Goal: Use online tool/utility: Utilize a website feature to perform a specific function

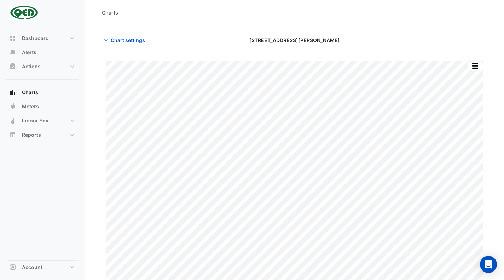
scroll to position [11, 0]
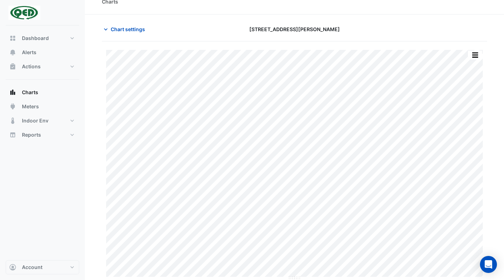
click at [393, 11] on div "Charts" at bounding box center [294, 1] width 419 height 25
click at [106, 28] on icon "button" at bounding box center [105, 29] width 7 height 7
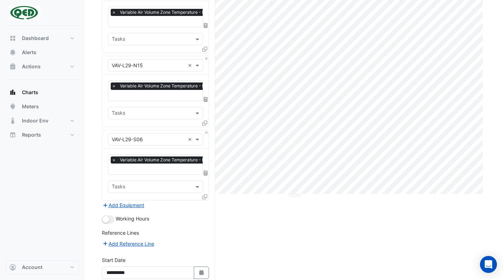
scroll to position [97, 0]
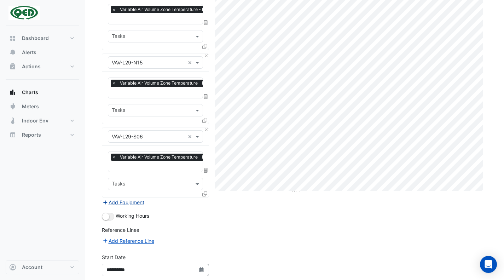
click at [126, 200] on button "Add Equipment" at bounding box center [123, 202] width 43 height 8
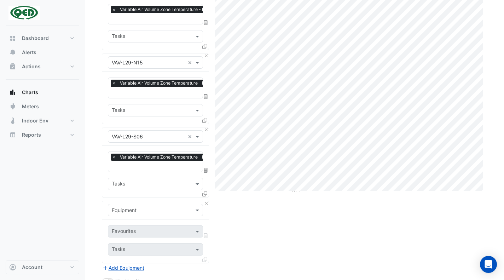
click at [133, 208] on input "text" at bounding box center [148, 210] width 73 height 7
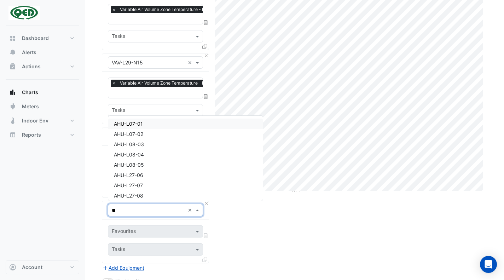
type input "***"
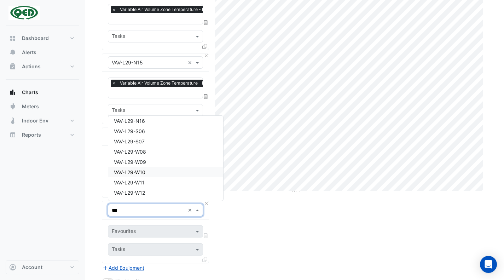
click at [157, 170] on div "VAV-L29-W10" at bounding box center [165, 172] width 115 height 10
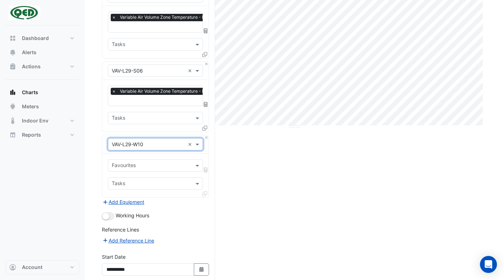
scroll to position [163, 0]
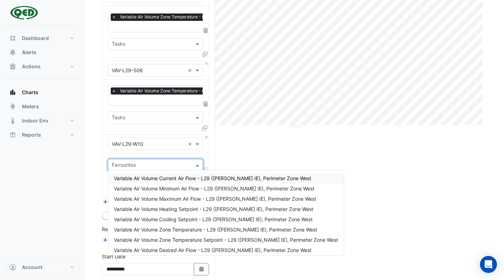
click at [155, 162] on input "text" at bounding box center [151, 165] width 79 height 7
click at [187, 227] on span "Variable Air Volume Zone Temperature - L29 ([PERSON_NAME] IE), Perimeter Zone W…" at bounding box center [215, 229] width 203 height 6
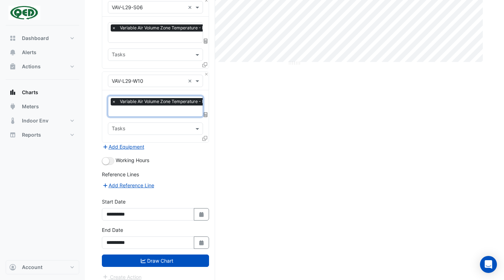
scroll to position [227, 0]
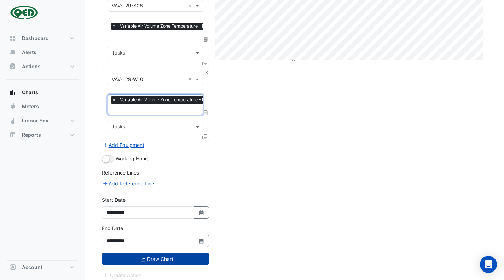
click at [180, 260] on button "Draw Chart" at bounding box center [155, 259] width 107 height 12
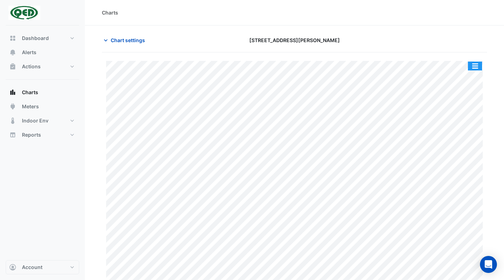
click at [480, 63] on button "button" at bounding box center [475, 66] width 14 height 9
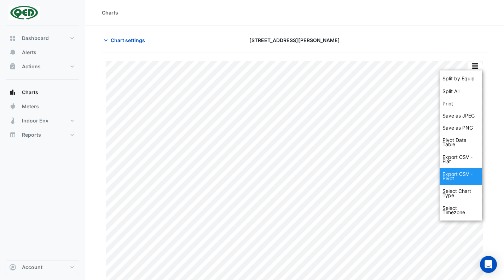
click at [460, 176] on div "Export CSV - Pivot" at bounding box center [461, 176] width 42 height 17
click at [452, 173] on div "Export CSV - Pivot" at bounding box center [461, 176] width 42 height 17
click at [461, 161] on div "Export CSV - Flat" at bounding box center [461, 159] width 42 height 17
